Goal: Navigation & Orientation: Find specific page/section

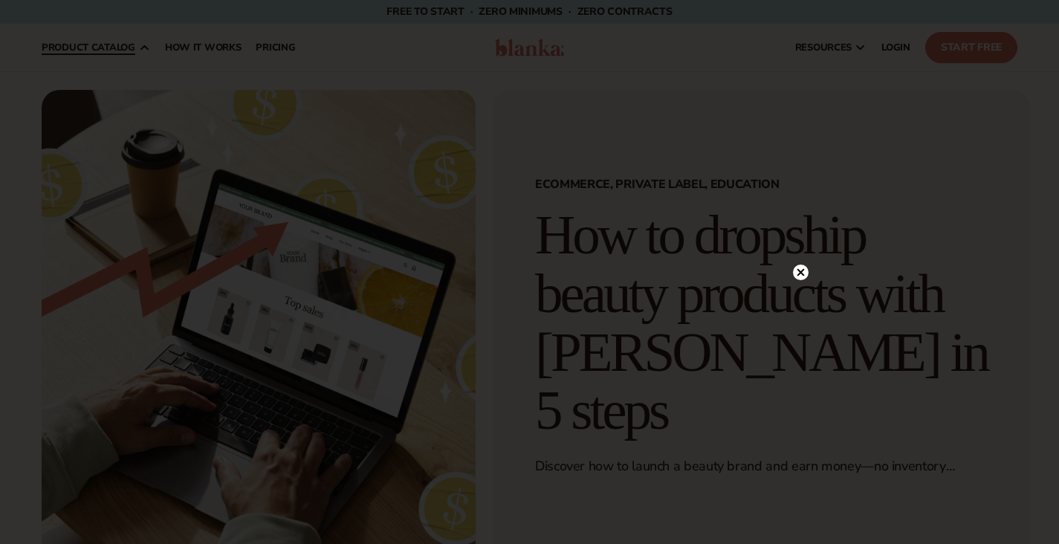
click at [325, 205] on div at bounding box center [529, 272] width 1059 height 544
click at [798, 99] on circle at bounding box center [801, 103] width 16 height 16
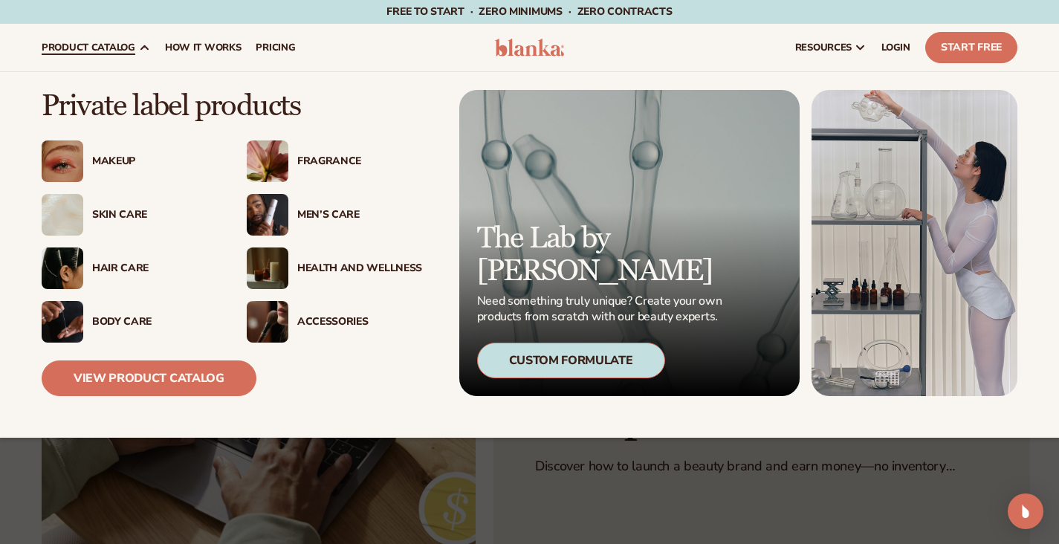
click at [319, 212] on div "Men’s Care" at bounding box center [359, 215] width 125 height 13
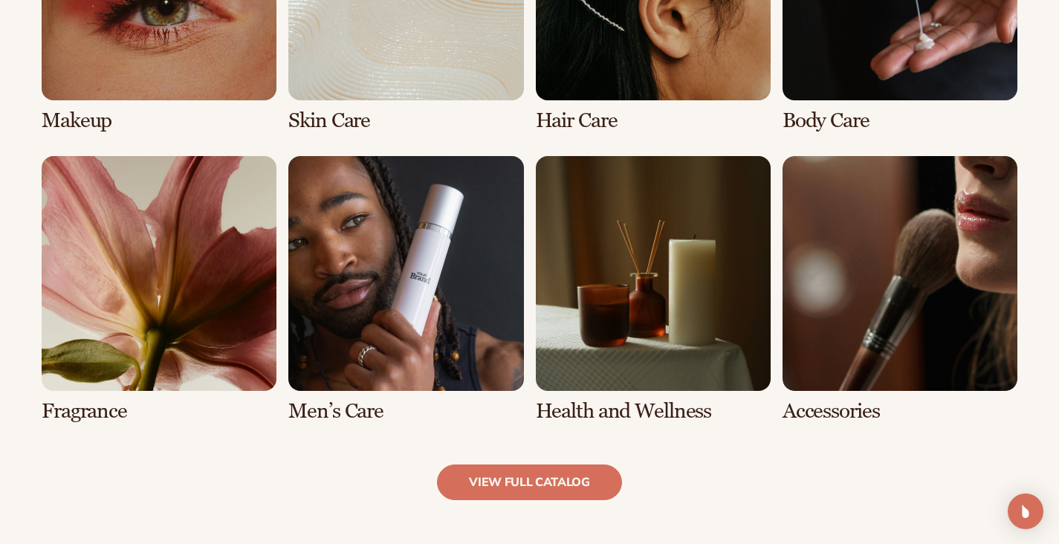
scroll to position [1243, 0]
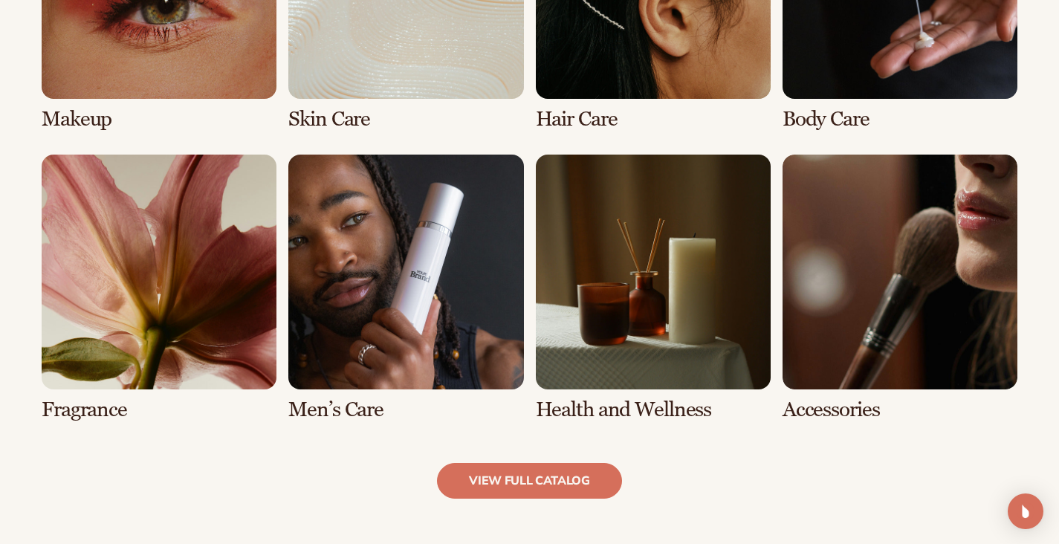
click at [447, 193] on link "6 / 8" at bounding box center [405, 288] width 235 height 267
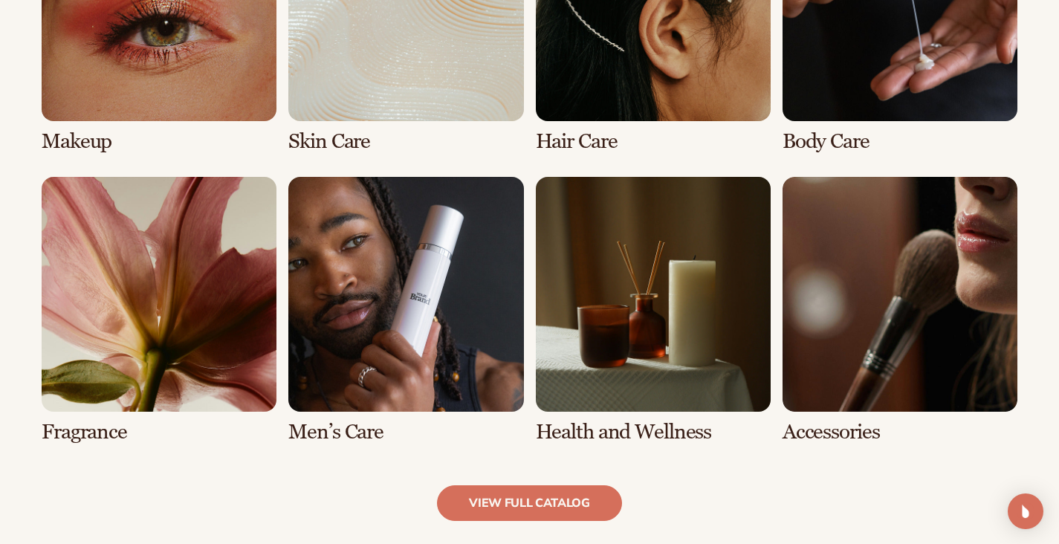
scroll to position [1315, 0]
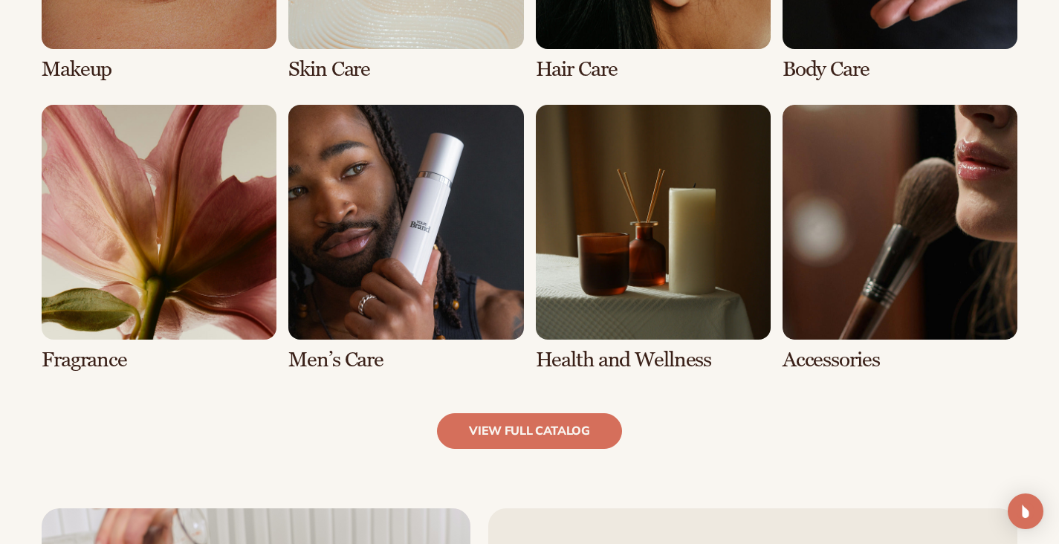
click at [905, 286] on link "8 / 8" at bounding box center [899, 238] width 235 height 267
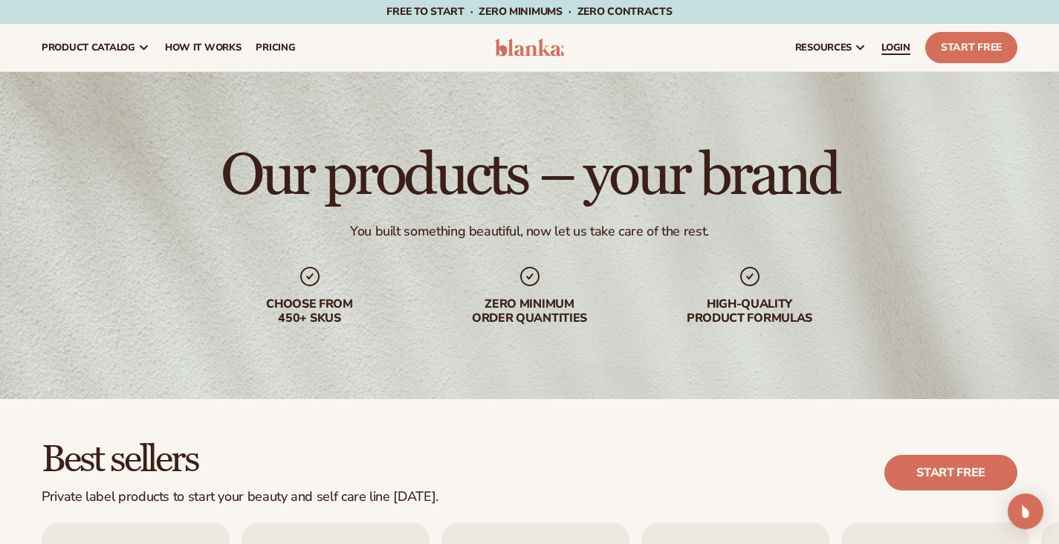
click at [895, 56] on link "LOGIN" at bounding box center [896, 48] width 44 height 48
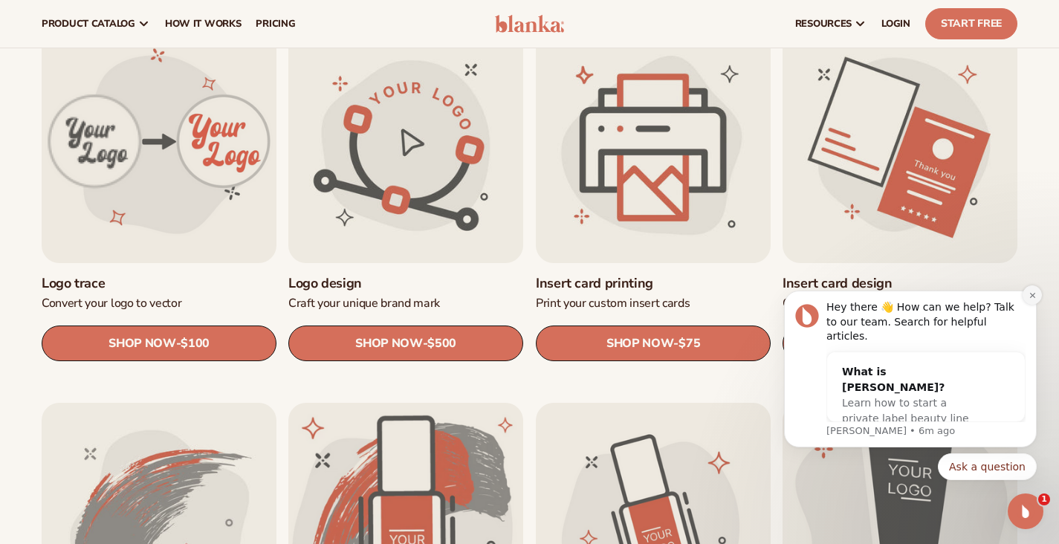
click at [1039, 305] on button "Dismiss notification" at bounding box center [1031, 294] width 19 height 19
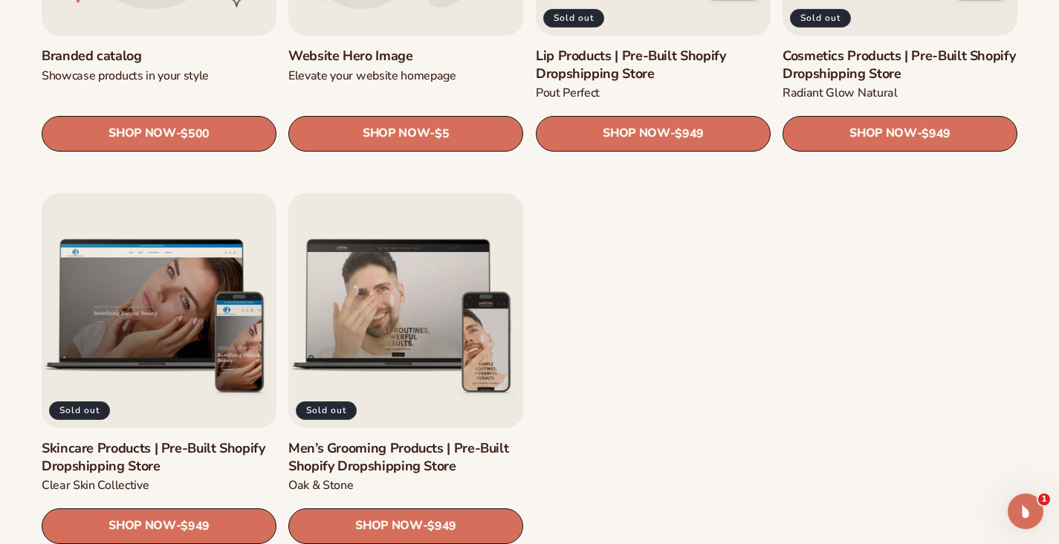
scroll to position [1838, 0]
